Goal: Task Accomplishment & Management: Manage account settings

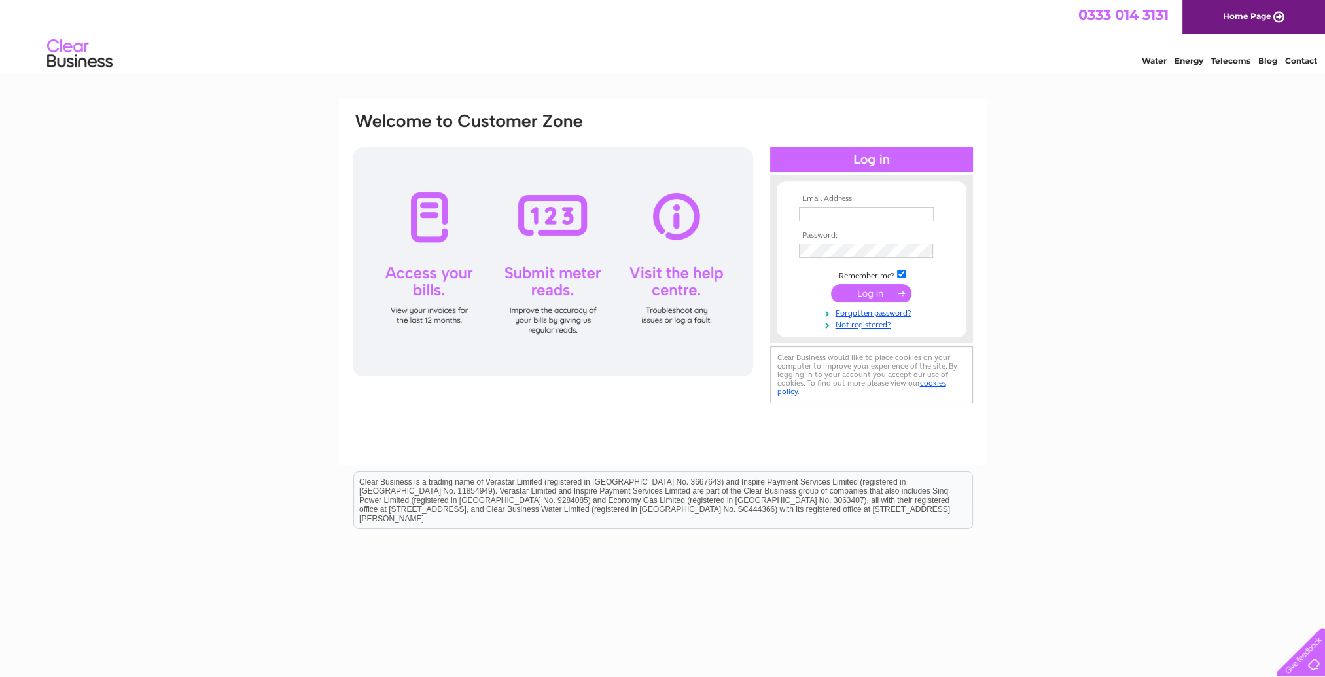
type input "invoices@contraflow.co.uk"
click at [867, 294] on input "submit" at bounding box center [871, 293] width 80 height 18
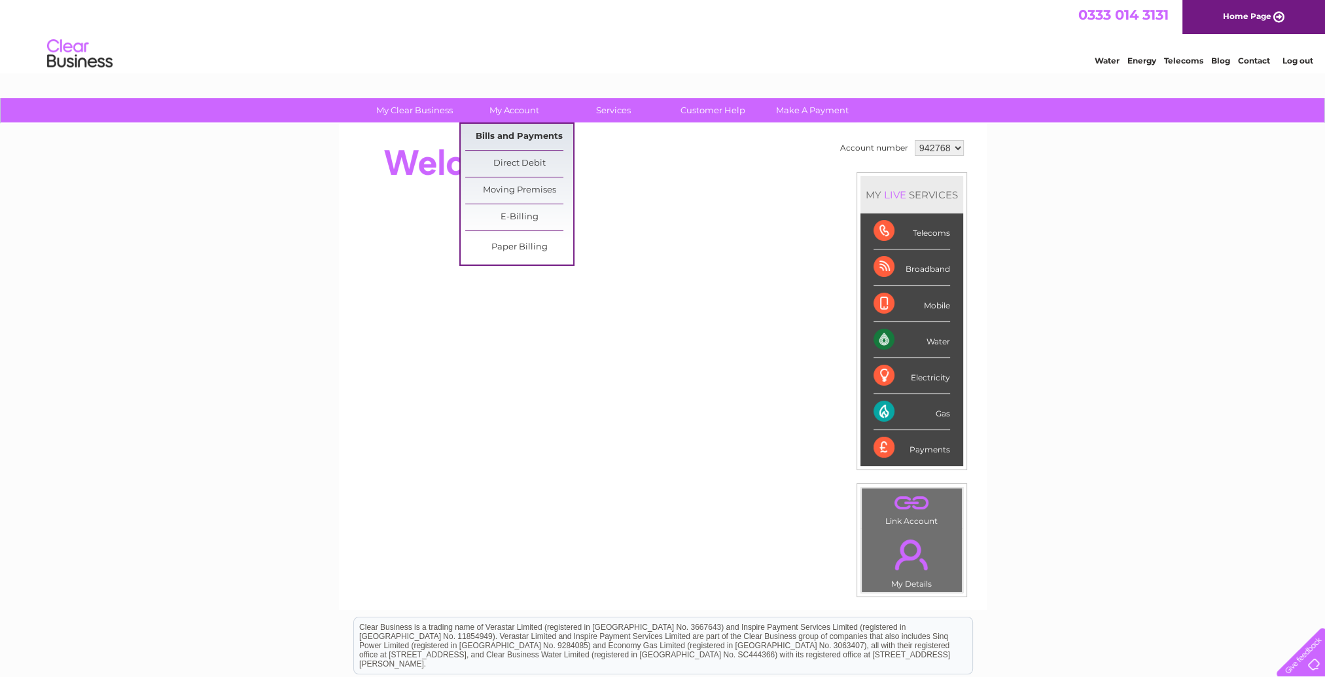
click at [520, 134] on link "Bills and Payments" at bounding box center [519, 137] width 108 height 26
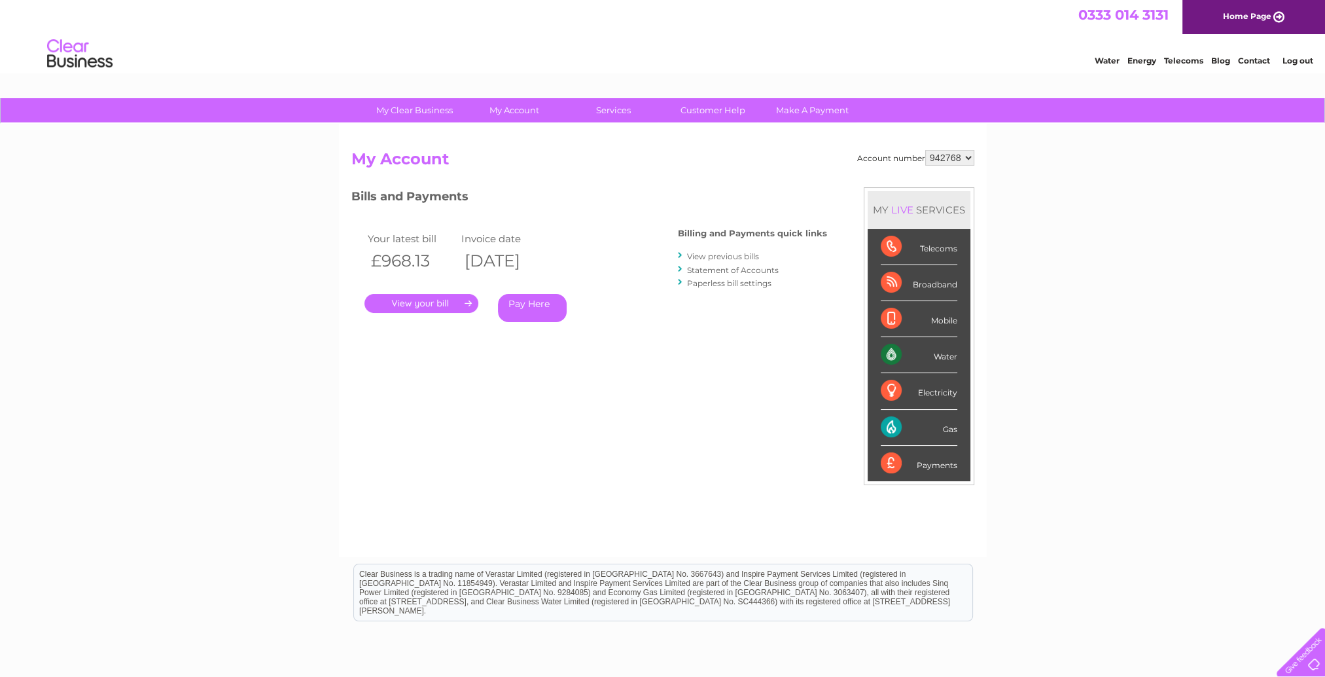
click at [445, 301] on link "." at bounding box center [421, 303] width 114 height 19
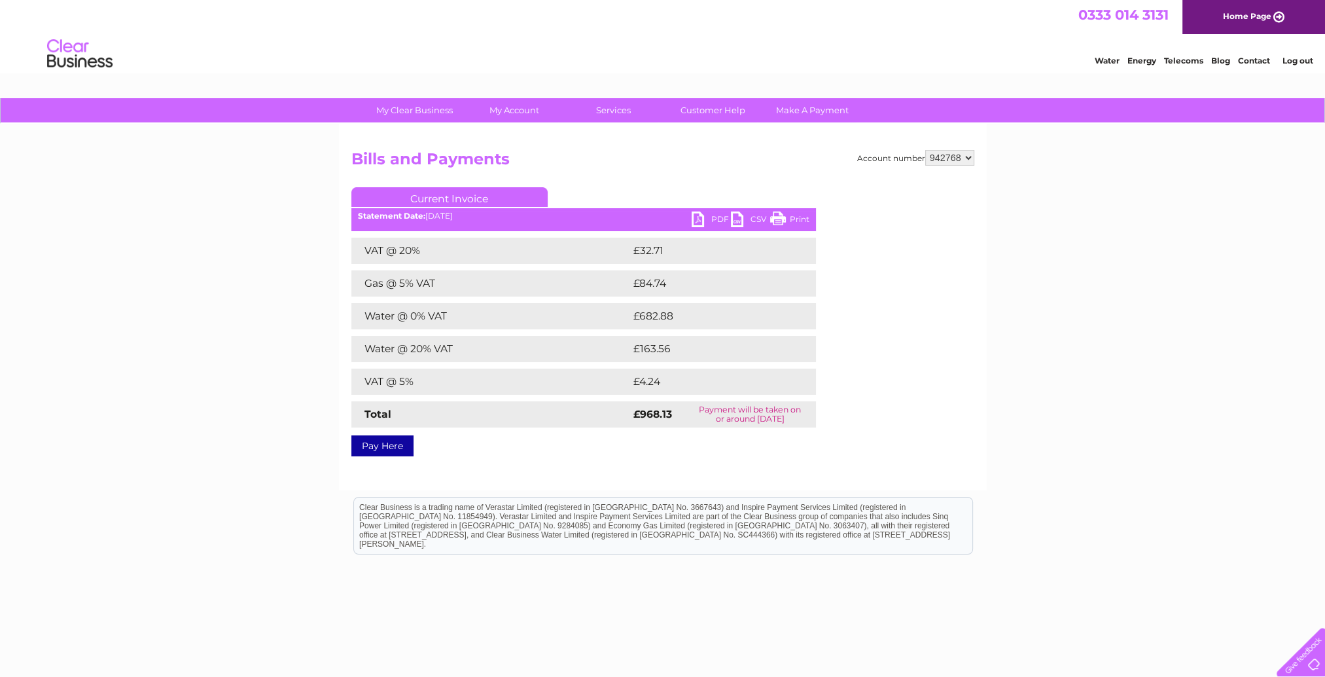
click at [695, 217] on link "PDF" at bounding box center [711, 220] width 39 height 19
